Goal: Register for event/course

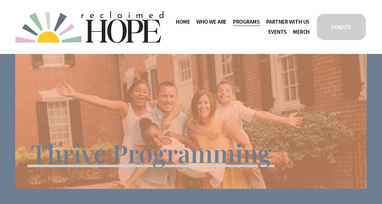
click at [271, 34] on link "Events" at bounding box center [277, 32] width 18 height 10
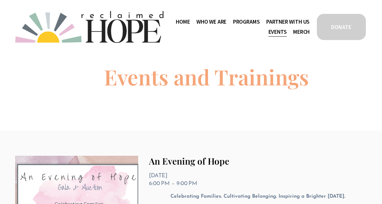
click at [0, 0] on span "Thrive Support Groups" at bounding box center [0, 0] width 0 height 0
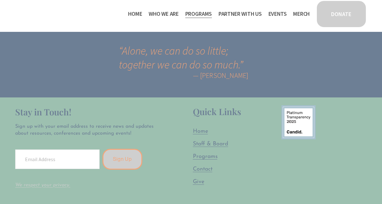
scroll to position [953, 0]
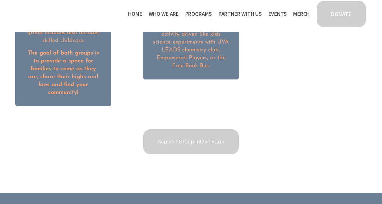
click at [224, 129] on link "Support Group Intake Form" at bounding box center [190, 142] width 97 height 27
